Goal: Transaction & Acquisition: Purchase product/service

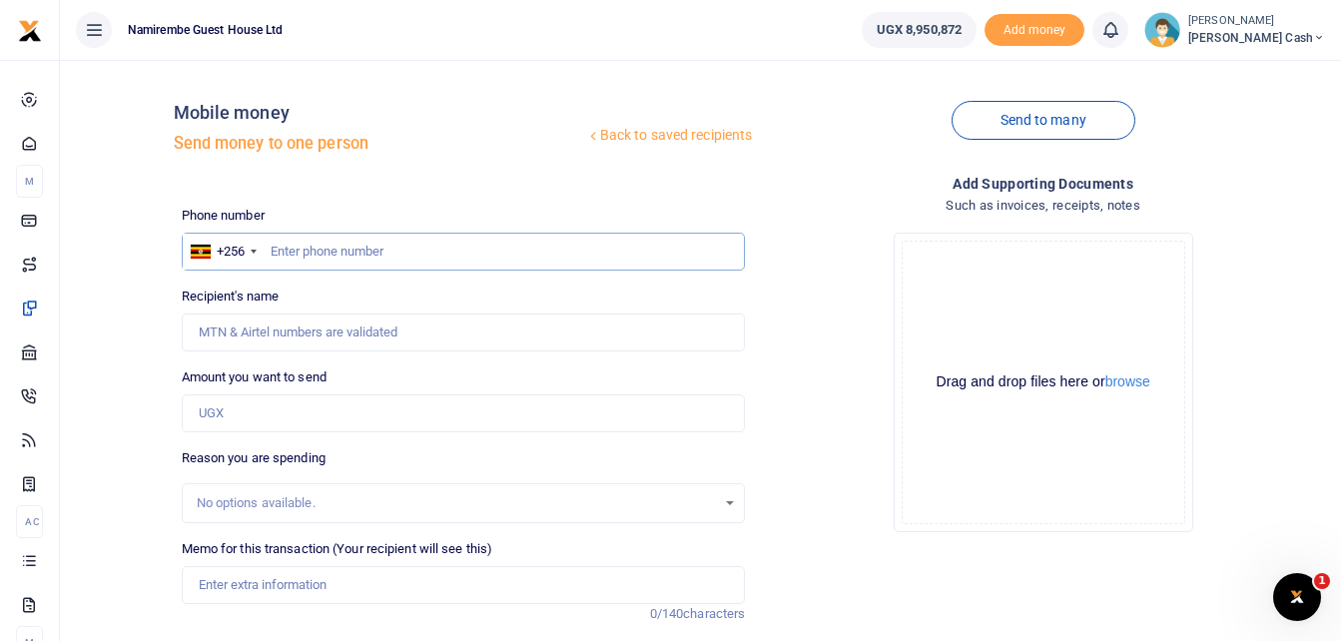
click at [290, 242] on input "text" at bounding box center [464, 252] width 564 height 38
type input "0784090186"
type input "[PERSON_NAME]"
type input "0784090186"
click at [226, 411] on input "Amount you want to send" at bounding box center [464, 413] width 564 height 38
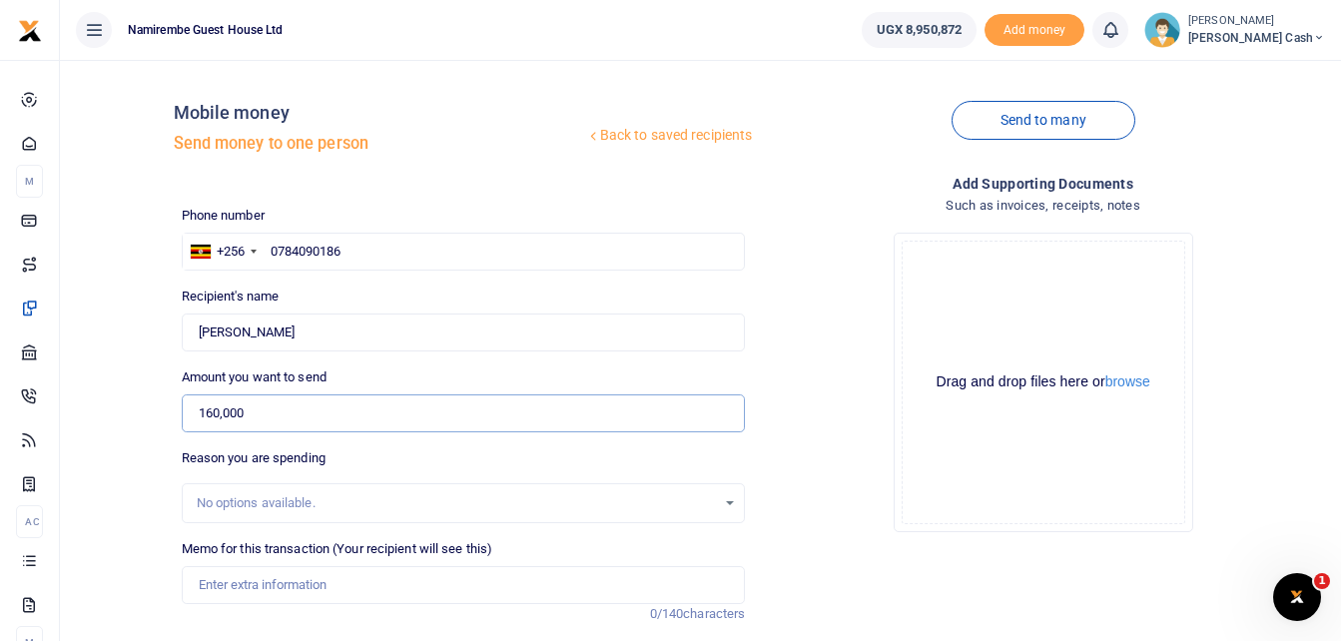
type input "160,000"
click at [222, 585] on input "Memo for this transaction (Your recipient will see this)" at bounding box center [464, 585] width 564 height 38
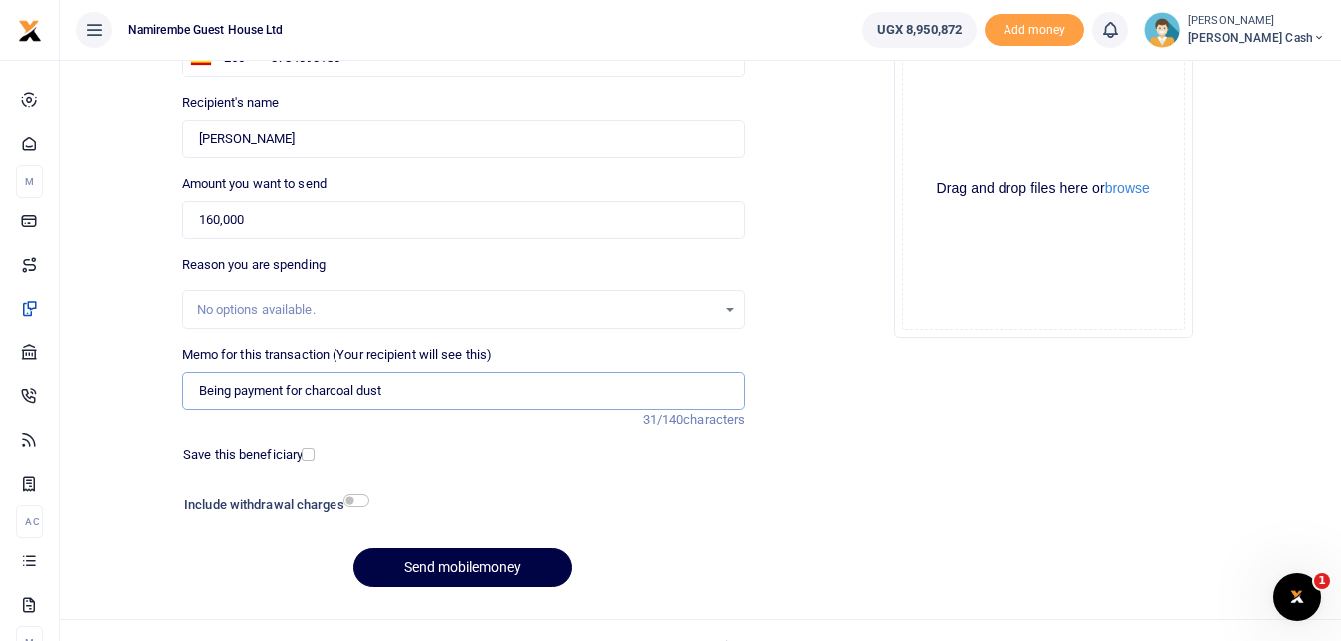
scroll to position [224, 0]
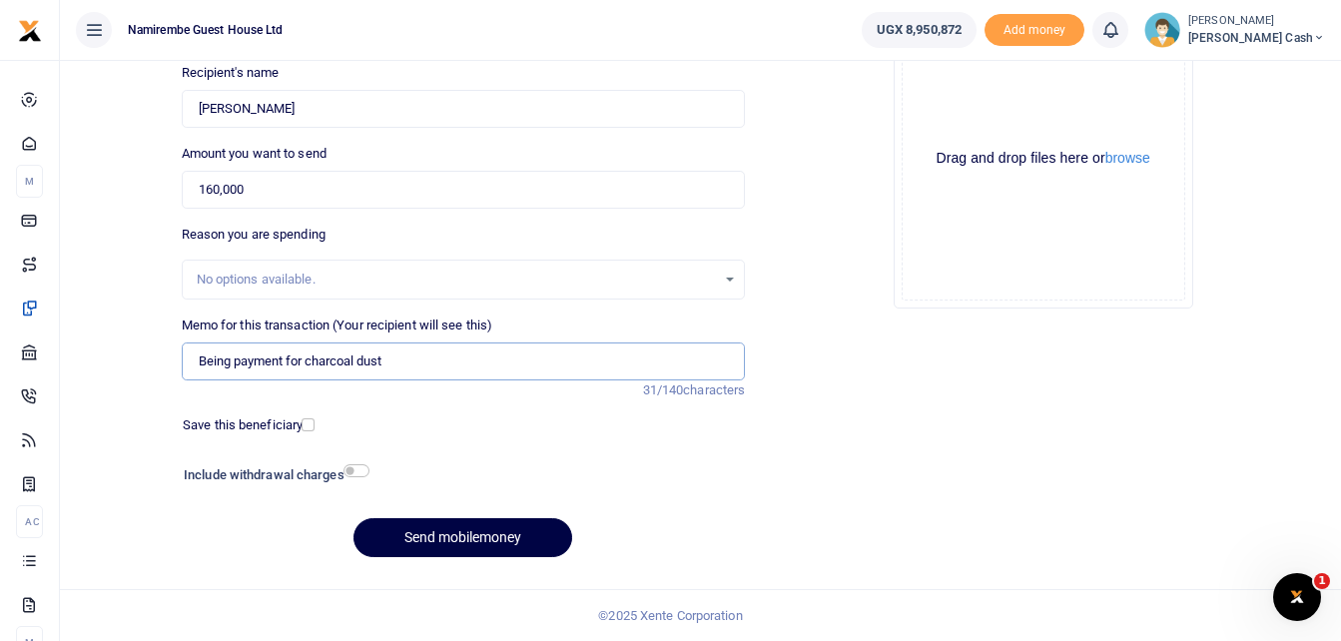
type input "Being payment for charcoal dust"
click at [356, 465] on input "checkbox" at bounding box center [356, 470] width 26 height 13
checkbox input "true"
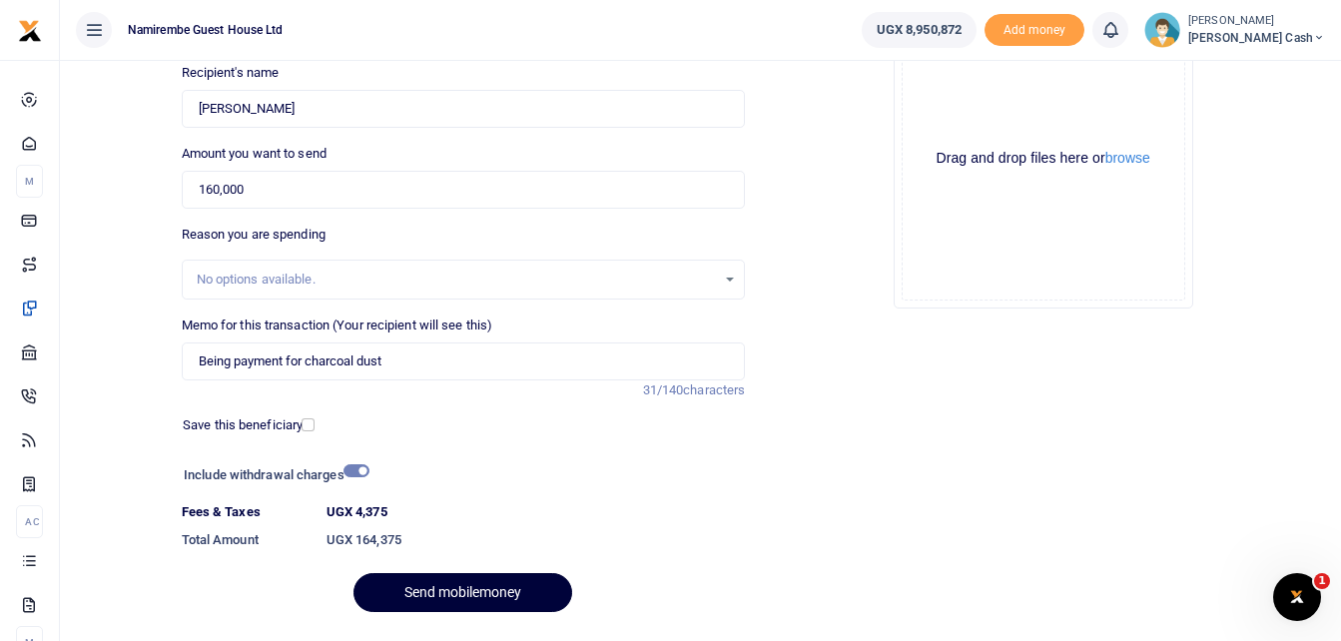
click at [454, 601] on button "Send mobilemoney" at bounding box center [462, 592] width 219 height 39
